Goal: Navigation & Orientation: Find specific page/section

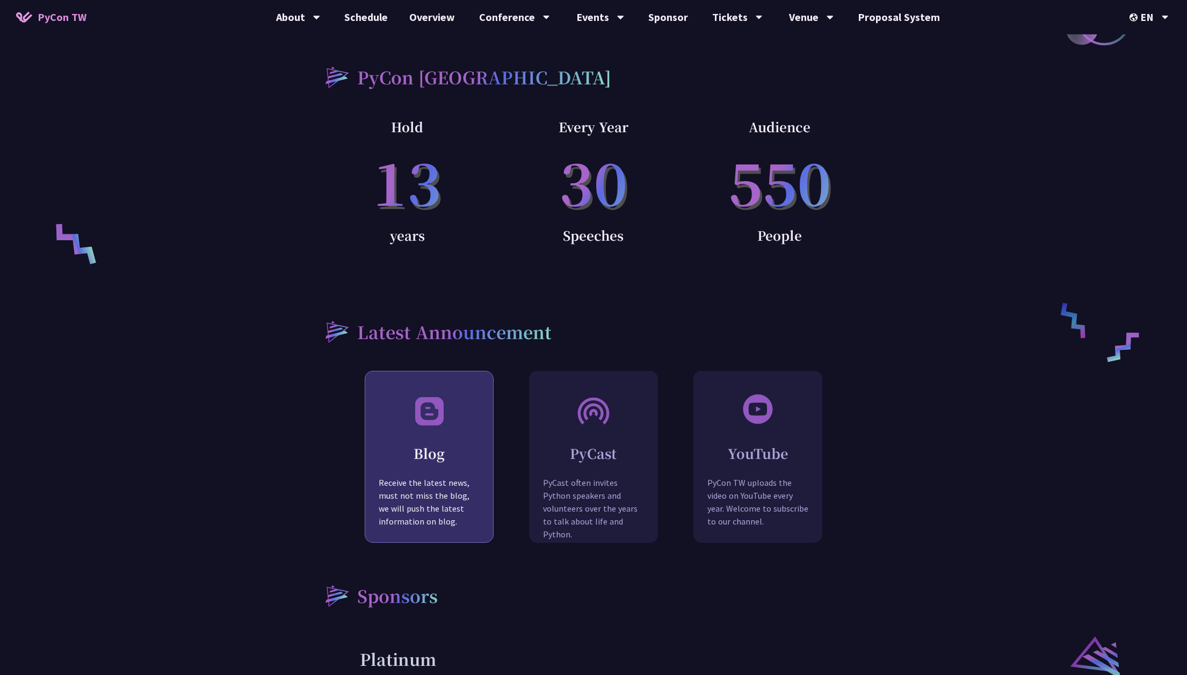
scroll to position [894, 0]
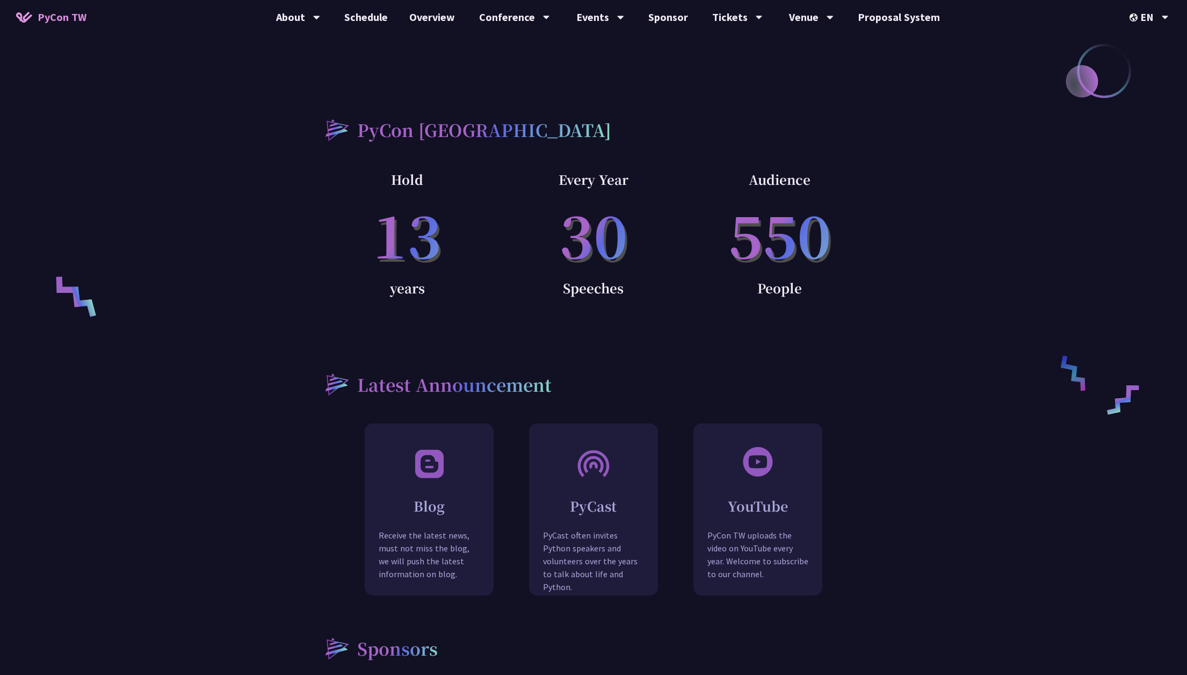
drag, startPoint x: 747, startPoint y: 201, endPoint x: 827, endPoint y: 199, distance: 79.5
click at [827, 199] on p "550" at bounding box center [780, 233] width 186 height 87
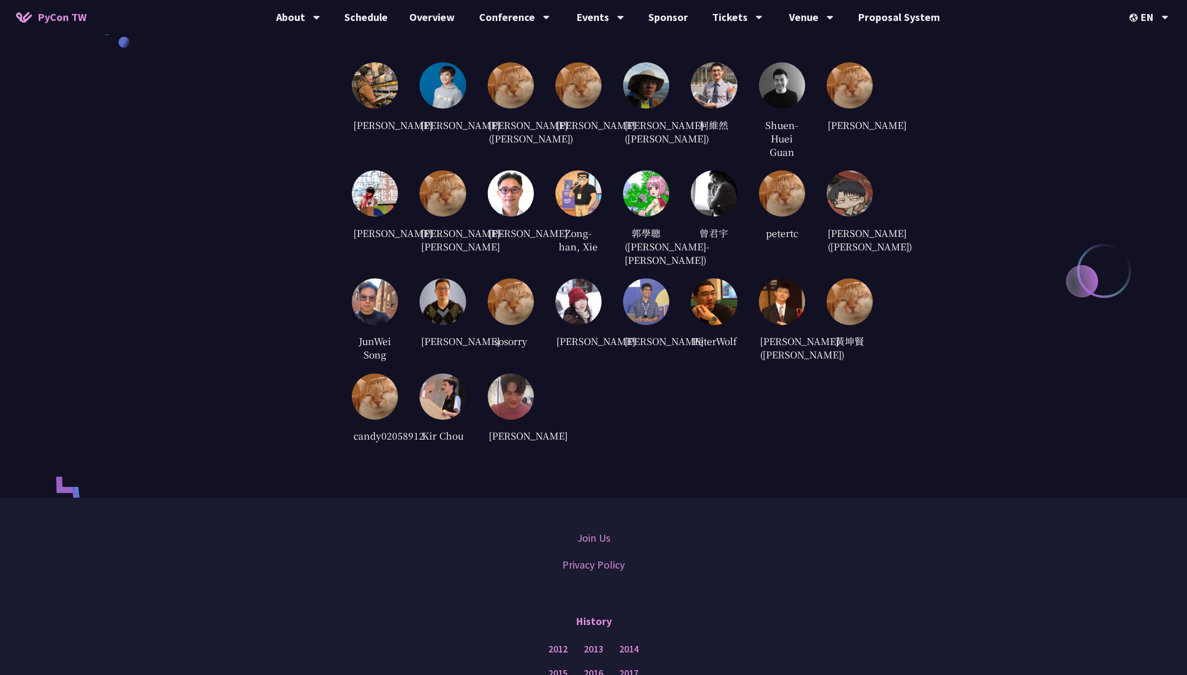
scroll to position [2194, 0]
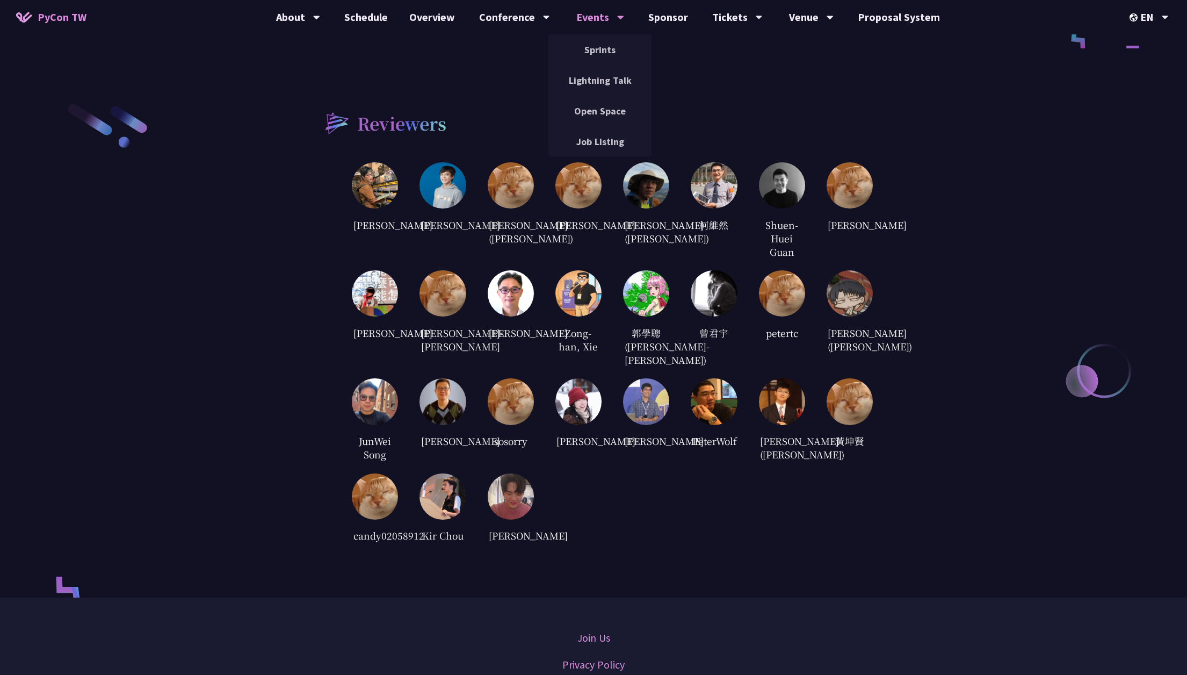
click at [320, 21] on div "Events" at bounding box center [298, 17] width 44 height 34
click at [693, 15] on link "Sponsor" at bounding box center [668, 17] width 61 height 34
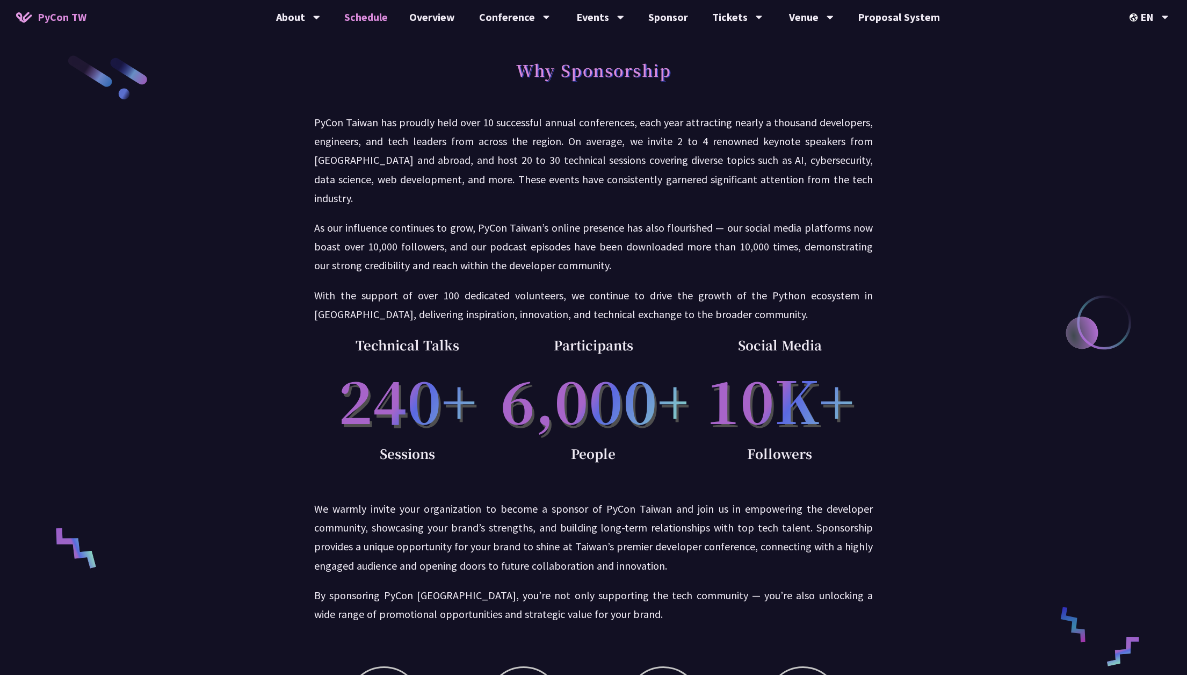
click at [379, 18] on link "Schedule" at bounding box center [366, 17] width 65 height 34
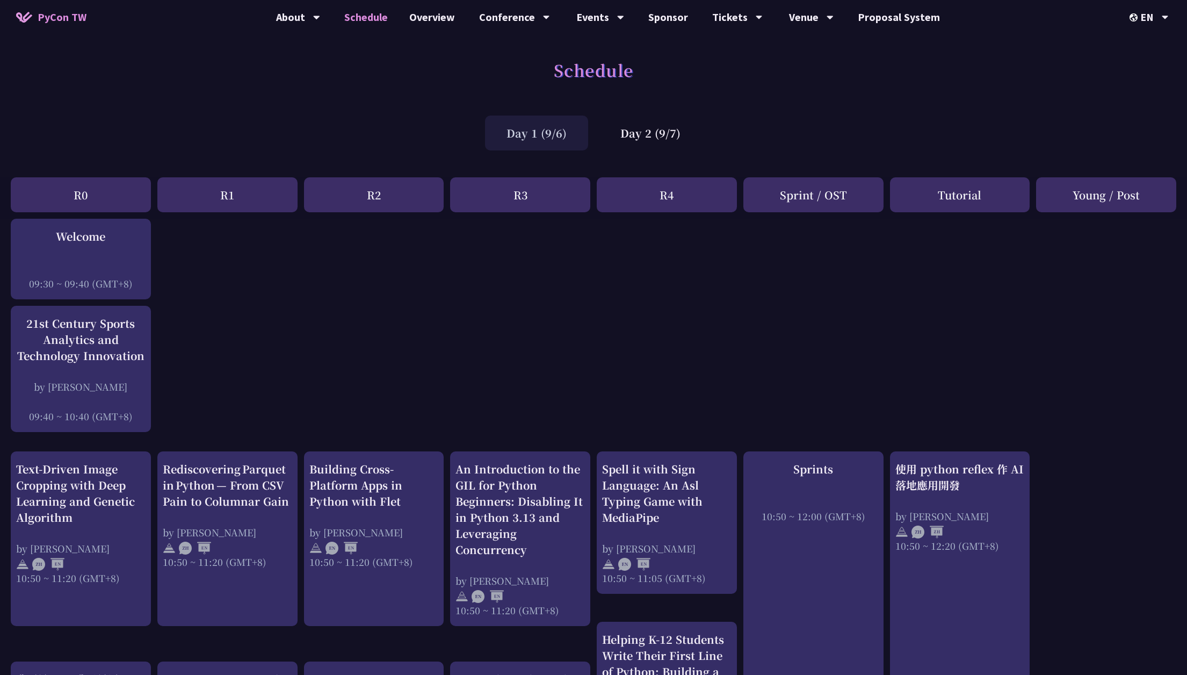
click at [56, 16] on span "PyCon TW" at bounding box center [62, 17] width 49 height 16
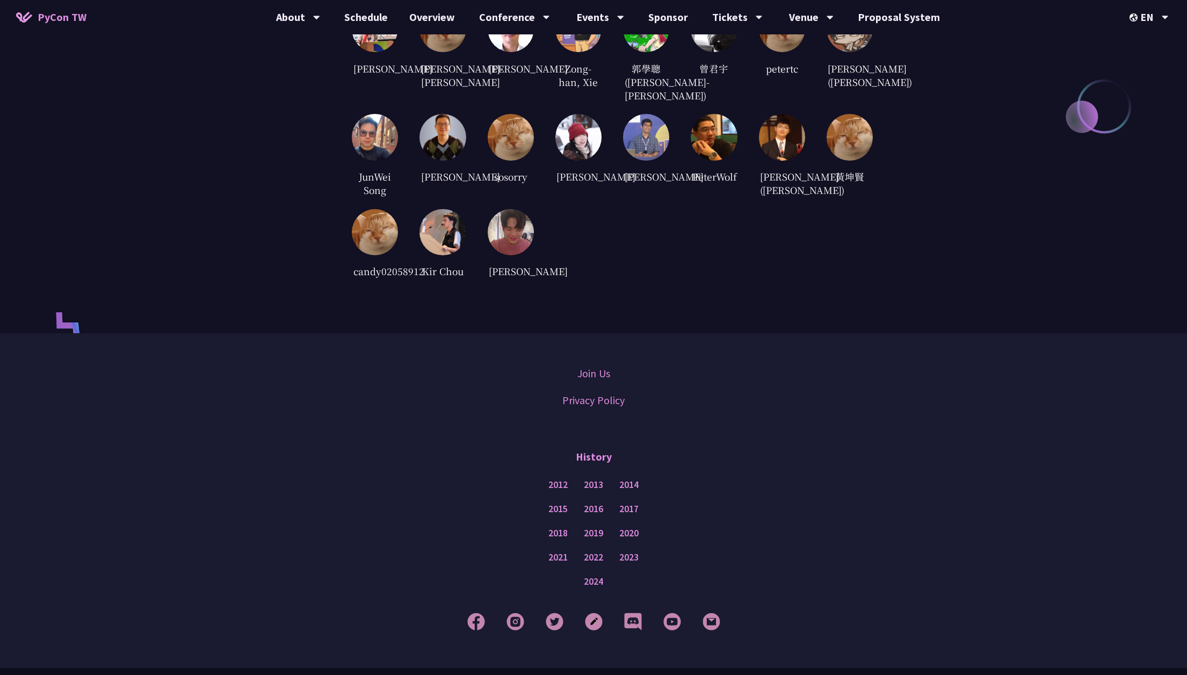
scroll to position [2530, 0]
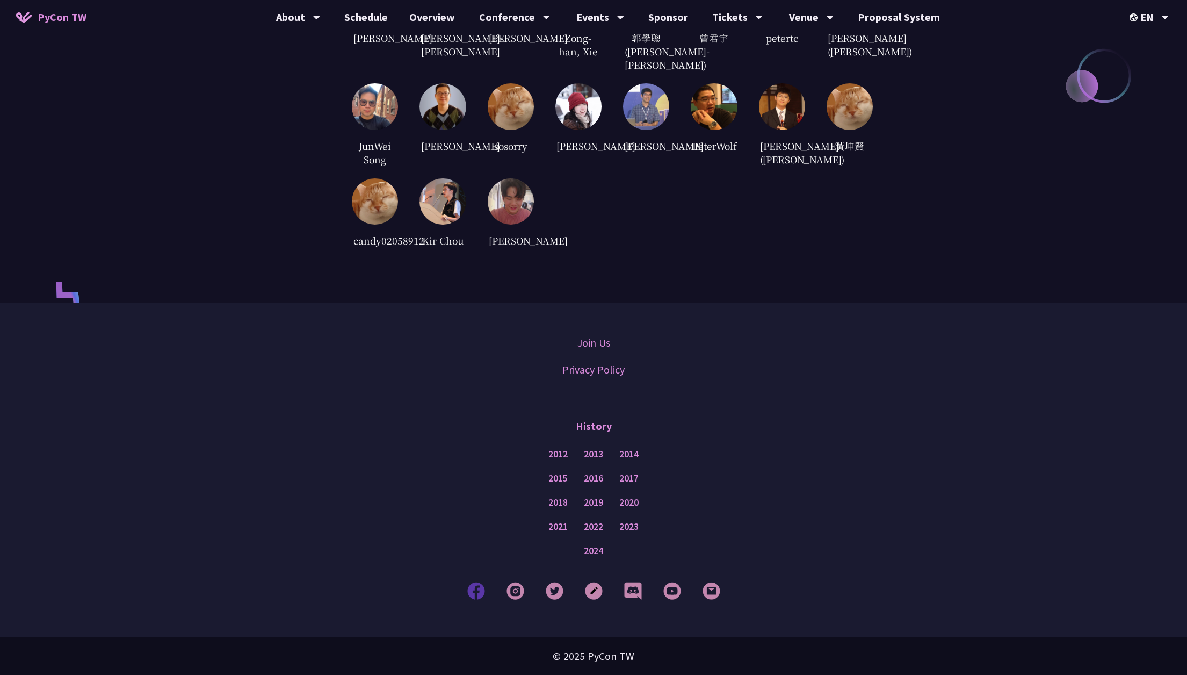
click at [483, 594] on img at bounding box center [476, 591] width 18 height 18
